Goal: Check status: Check status

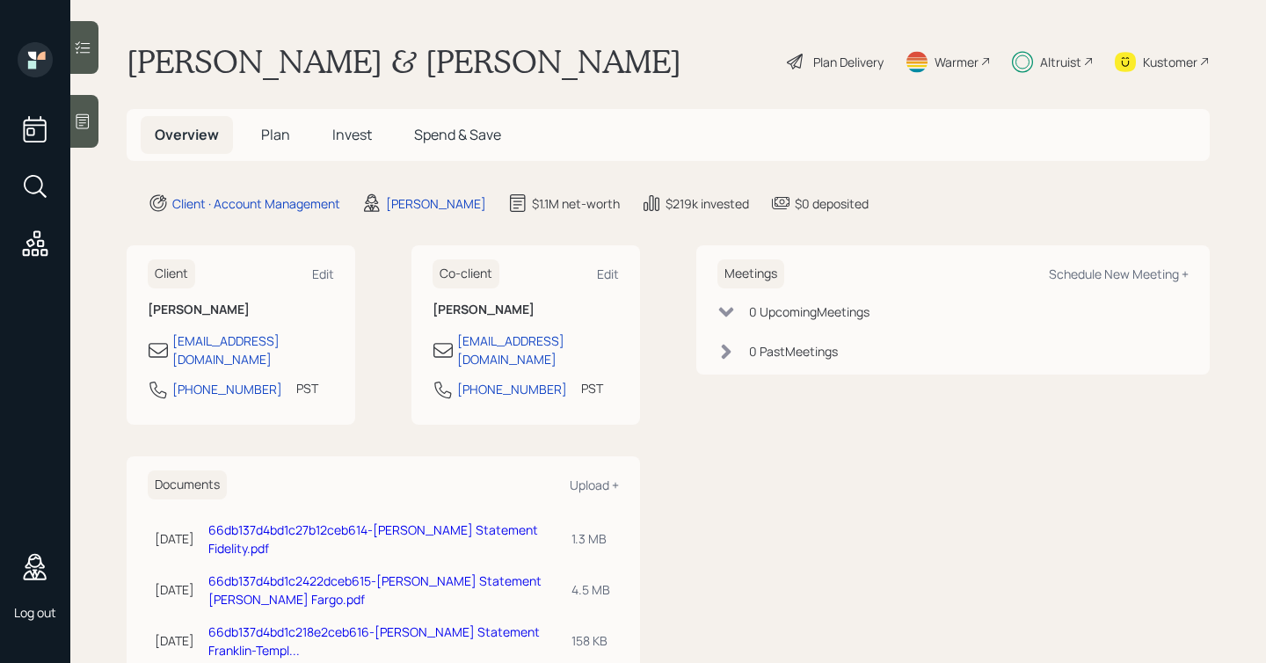
click at [341, 128] on span "Invest" at bounding box center [352, 134] width 40 height 19
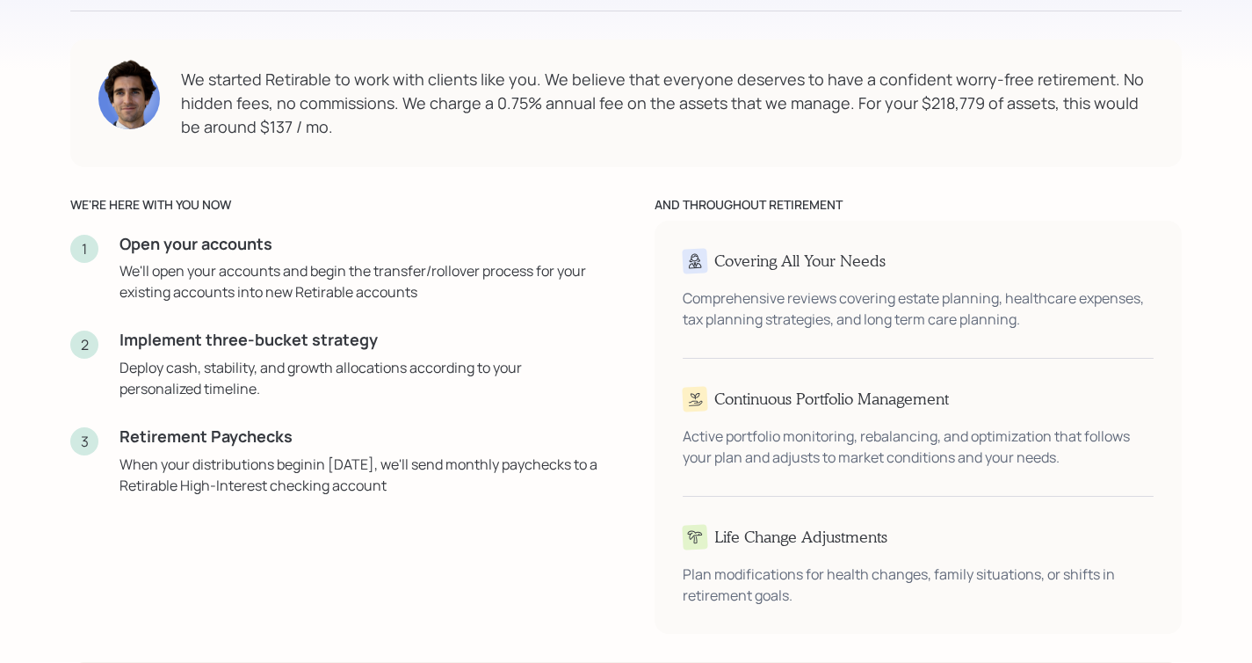
scroll to position [2642, 0]
